Goal: Obtain resource: Download file/media

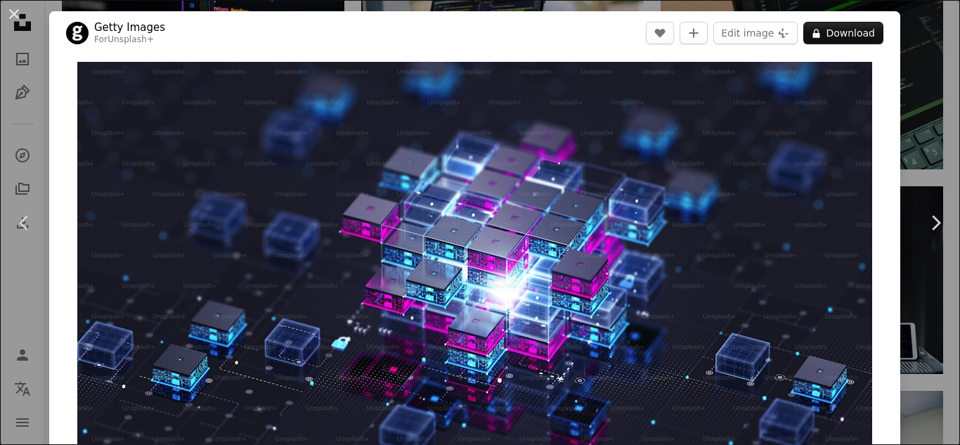
scroll to position [48, 0]
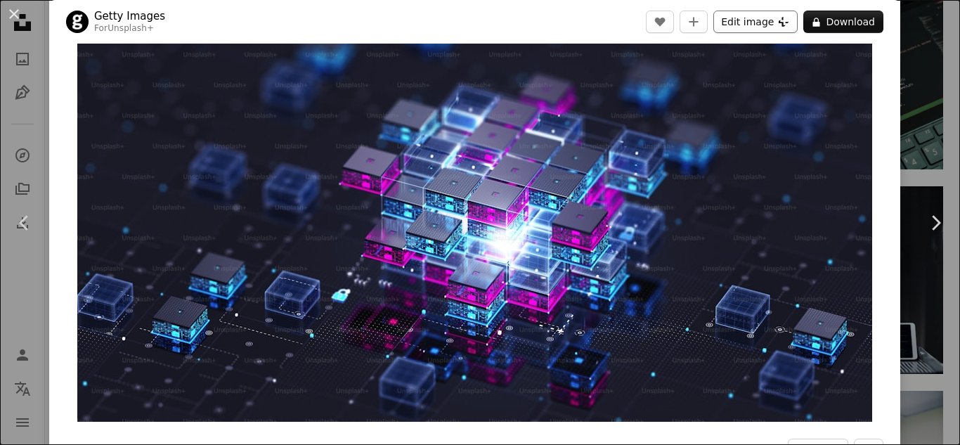
click at [787, 30] on button "Edit image Plus sign for Unsplash+" at bounding box center [756, 22] width 84 height 23
click at [956, 77] on div "An X shape Chevron left Chevron right Getty Images For Unsplash+ A heart A plus…" at bounding box center [480, 222] width 960 height 445
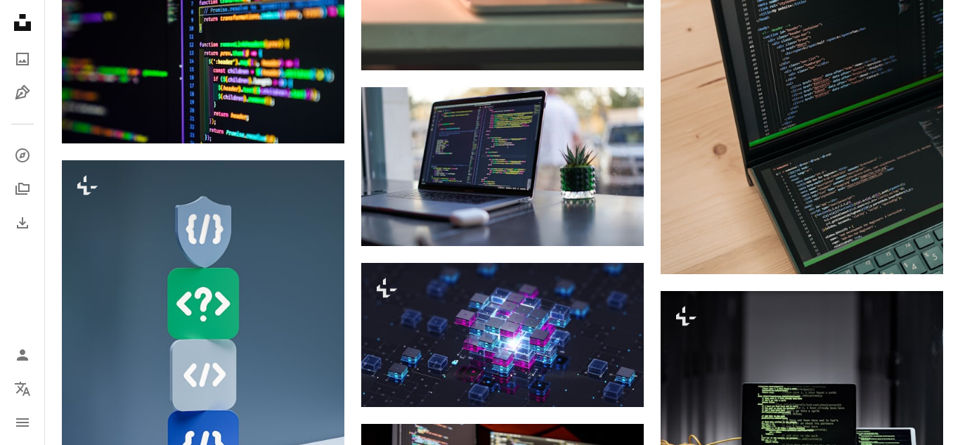
scroll to position [7696, 0]
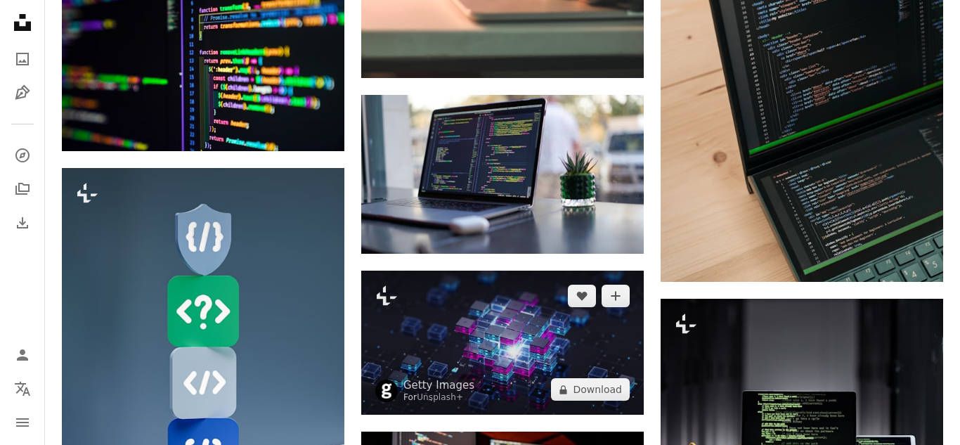
click at [607, 314] on img at bounding box center [502, 343] width 283 height 145
click at [544, 347] on img at bounding box center [502, 343] width 283 height 145
click at [510, 343] on img at bounding box center [502, 343] width 283 height 145
click at [529, 341] on img at bounding box center [502, 343] width 283 height 145
click at [586, 343] on img at bounding box center [502, 343] width 283 height 145
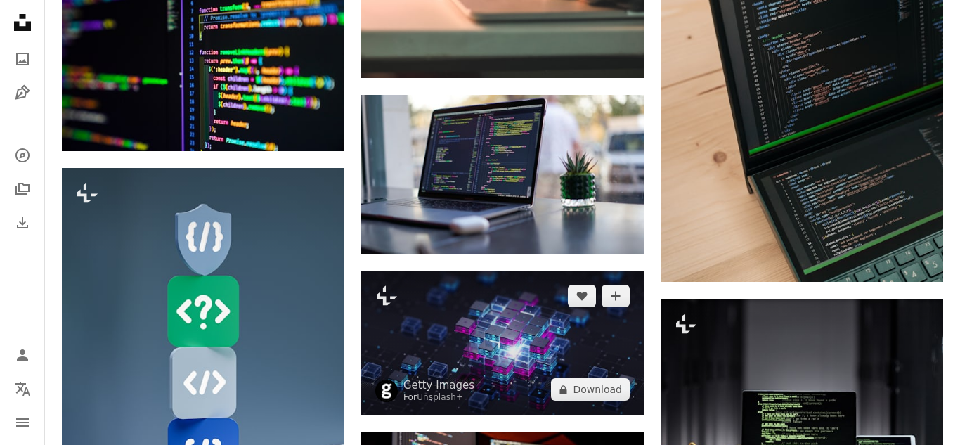
click at [584, 335] on img at bounding box center [502, 343] width 283 height 145
click at [580, 335] on img at bounding box center [502, 343] width 283 height 145
click at [562, 343] on img at bounding box center [502, 343] width 283 height 145
click at [432, 315] on img at bounding box center [502, 343] width 283 height 145
click at [413, 309] on img at bounding box center [502, 343] width 283 height 145
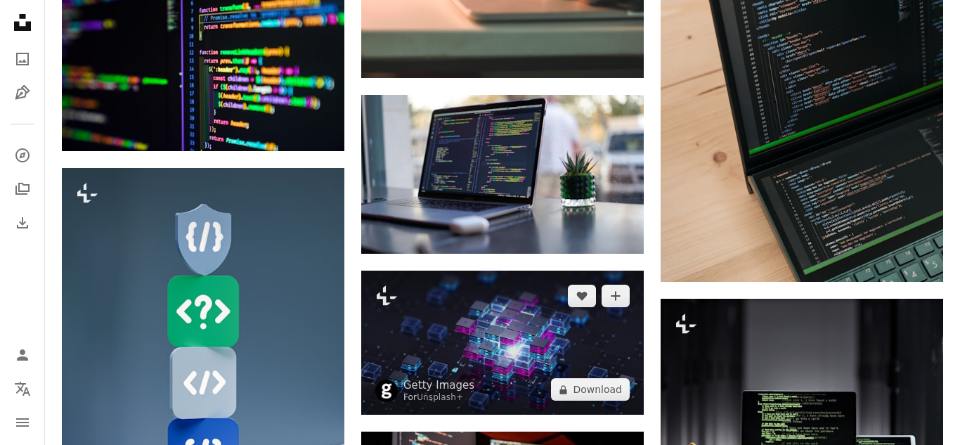
click at [398, 311] on img at bounding box center [502, 343] width 283 height 145
click at [624, 298] on button "A plus sign" at bounding box center [616, 296] width 28 height 23
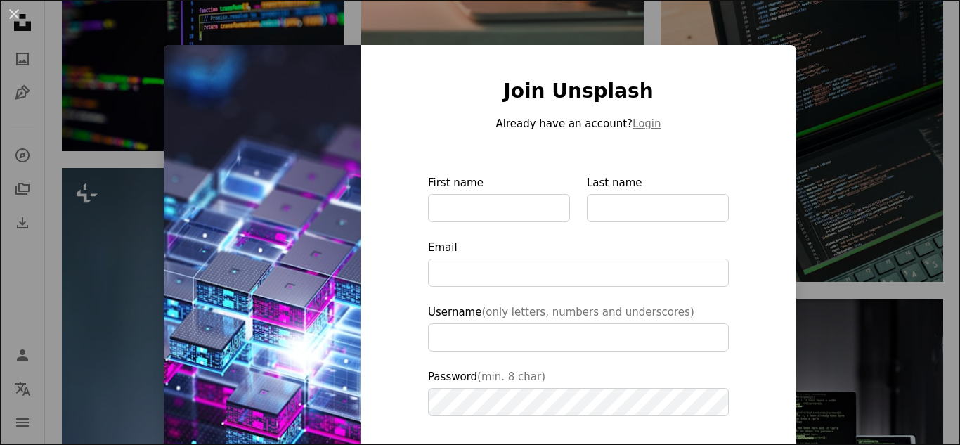
click at [828, 95] on div "An X shape Join Unsplash Already have an account? Login First name Last name Em…" at bounding box center [480, 222] width 960 height 445
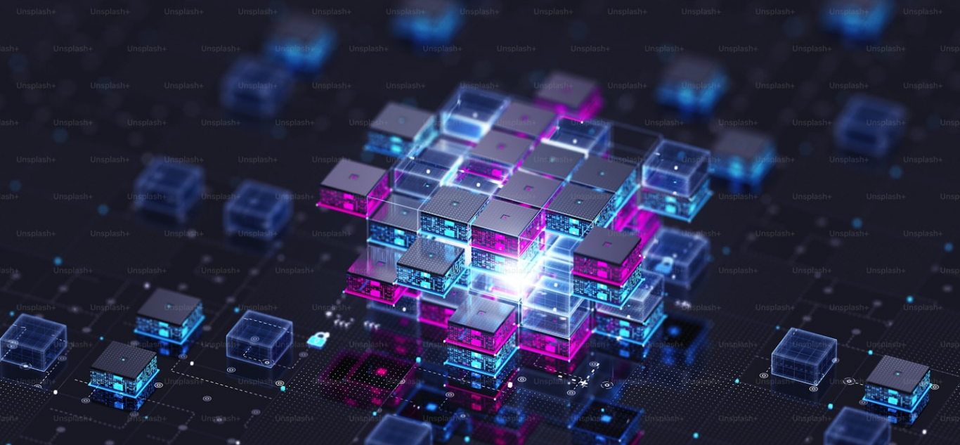
scroll to position [24, 0]
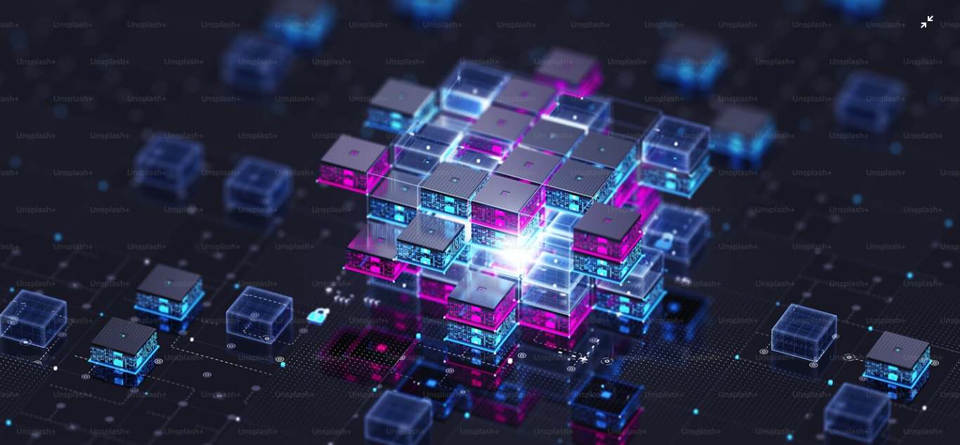
click at [891, 30] on img "Zoom out on this image" at bounding box center [480, 222] width 962 height 494
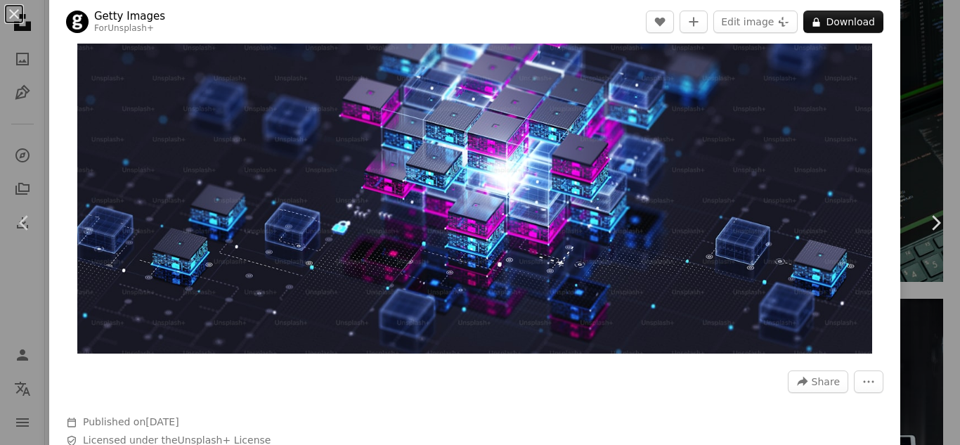
scroll to position [62, 0]
